Goal: Navigation & Orientation: Find specific page/section

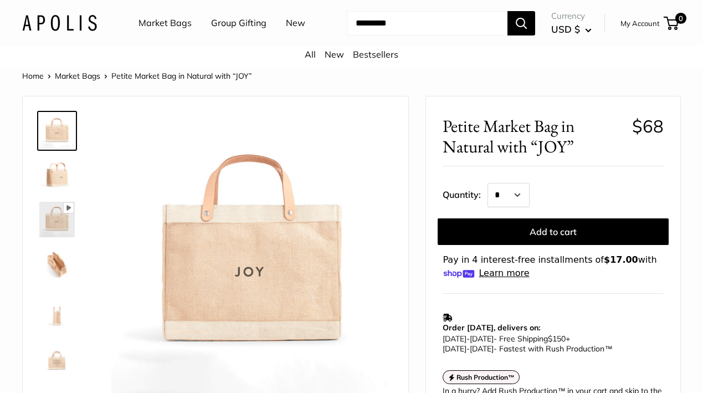
click at [57, 263] on img at bounding box center [56, 263] width 35 height 35
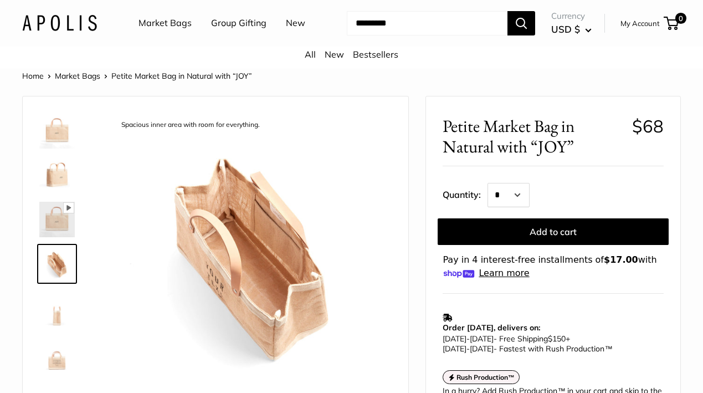
click at [164, 25] on link "Market Bags" at bounding box center [164, 23] width 53 height 17
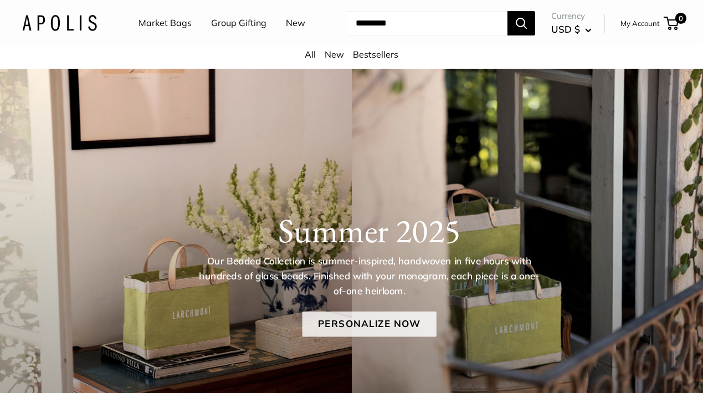
click at [364, 324] on link "Personalize Now" at bounding box center [369, 323] width 134 height 25
